Goal: Task Accomplishment & Management: Complete application form

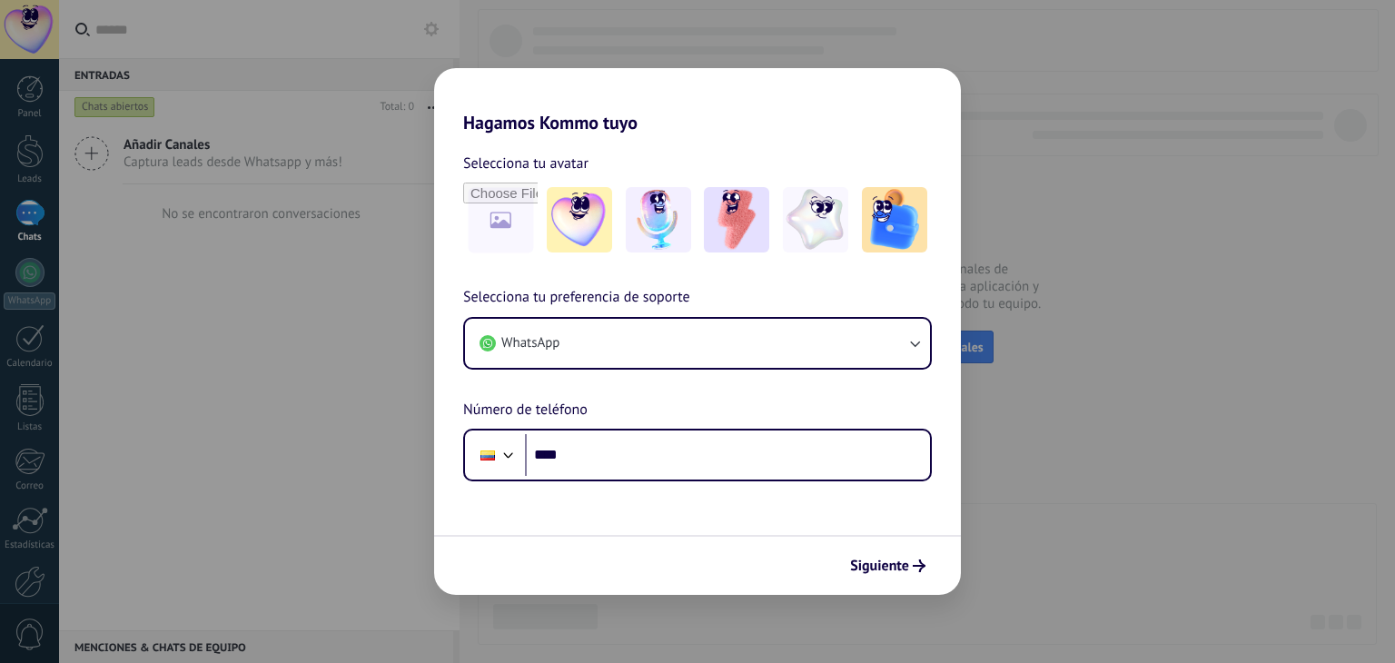
click at [1114, 510] on div "Hagamos Kommo tuyo Selecciona tu avatar Selecciona tu preferencia de soporte Wh…" at bounding box center [697, 331] width 1395 height 663
click at [1111, 405] on div "Hagamos Kommo tuyo Selecciona tu avatar Selecciona tu preferencia de soporte Wh…" at bounding box center [697, 331] width 1395 height 663
click at [302, 379] on div "Hagamos Kommo tuyo Selecciona tu avatar Selecciona tu preferencia de soporte Wh…" at bounding box center [697, 331] width 1395 height 663
click at [301, 379] on div "Hagamos Kommo tuyo Selecciona tu avatar Selecciona tu preferencia de soporte Wh…" at bounding box center [697, 331] width 1395 height 663
click at [890, 568] on span "Siguiente" at bounding box center [879, 565] width 59 height 13
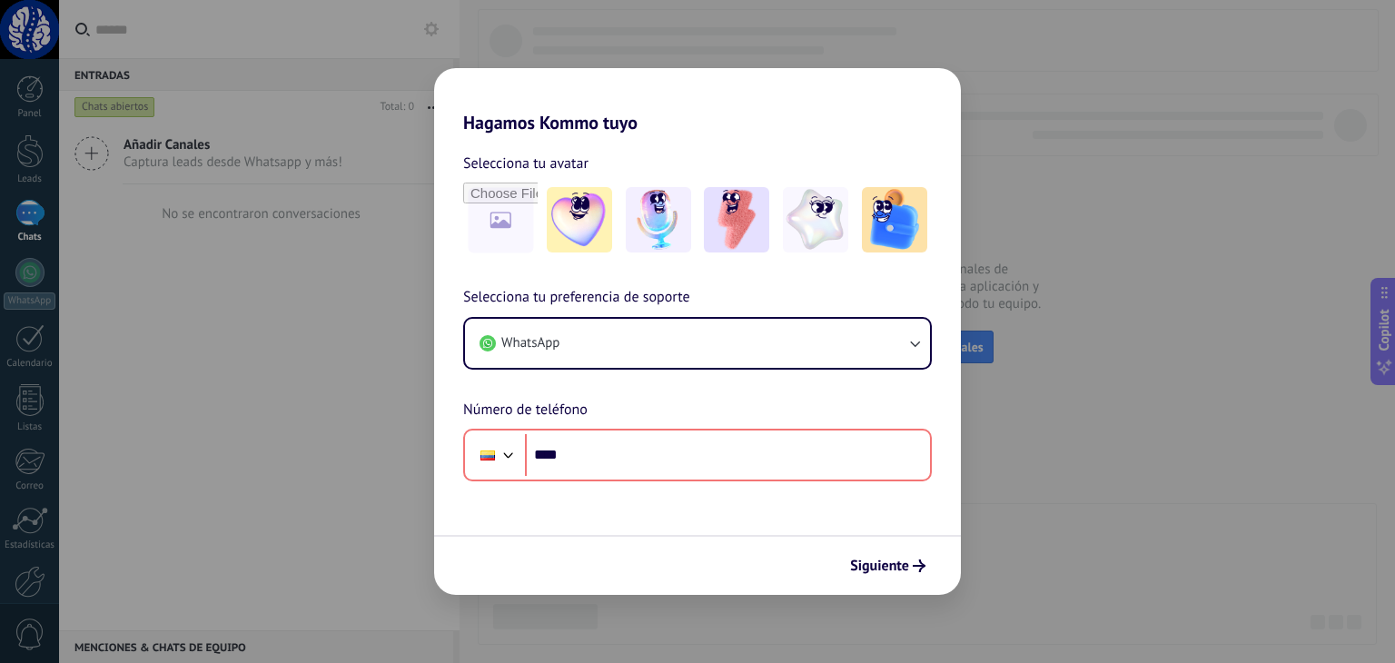
click at [1156, 538] on div "Hagamos Kommo tuyo Selecciona tu avatar Selecciona tu preferencia de soporte Wh…" at bounding box center [697, 331] width 1395 height 663
